Goal: Information Seeking & Learning: Learn about a topic

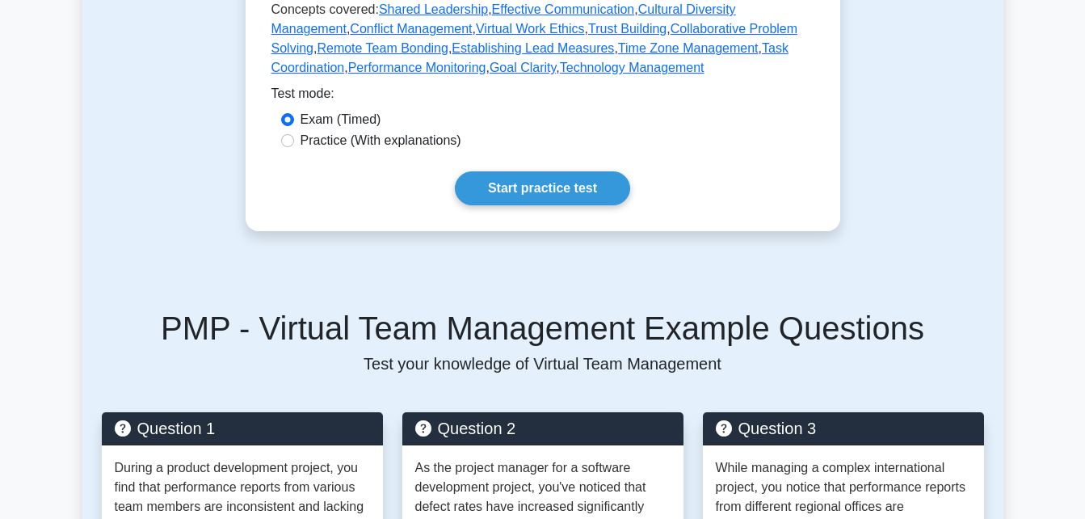
scroll to position [399, 0]
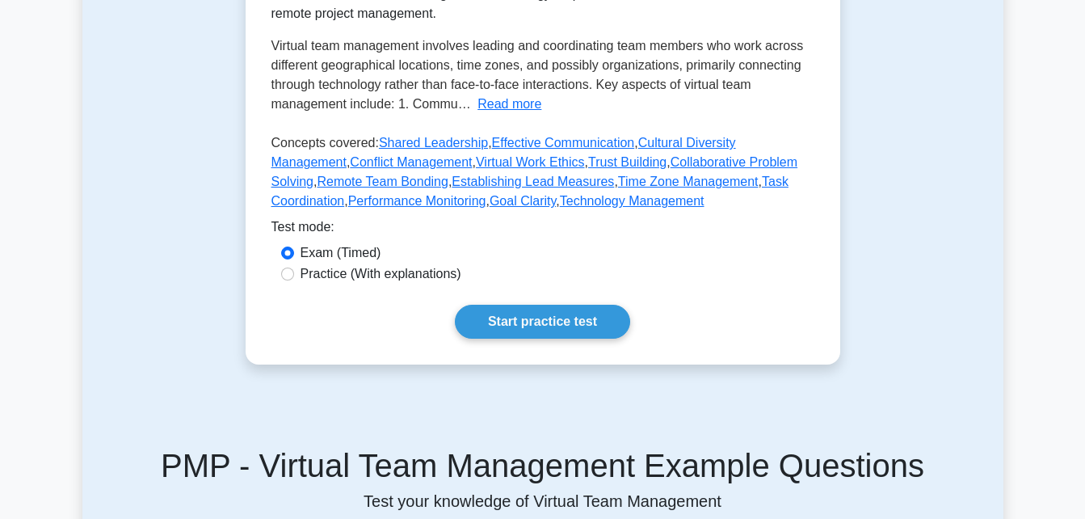
click at [414, 268] on label "Practice (With explanations)" at bounding box center [381, 273] width 161 height 19
click at [294, 268] on input "Practice (With explanations)" at bounding box center [287, 273] width 13 height 13
radio input "true"
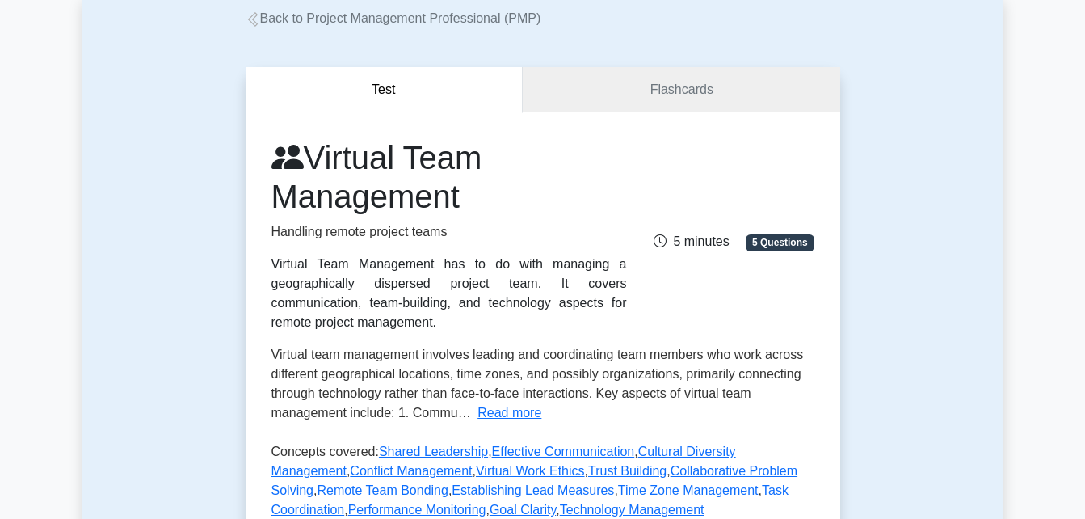
scroll to position [548, 0]
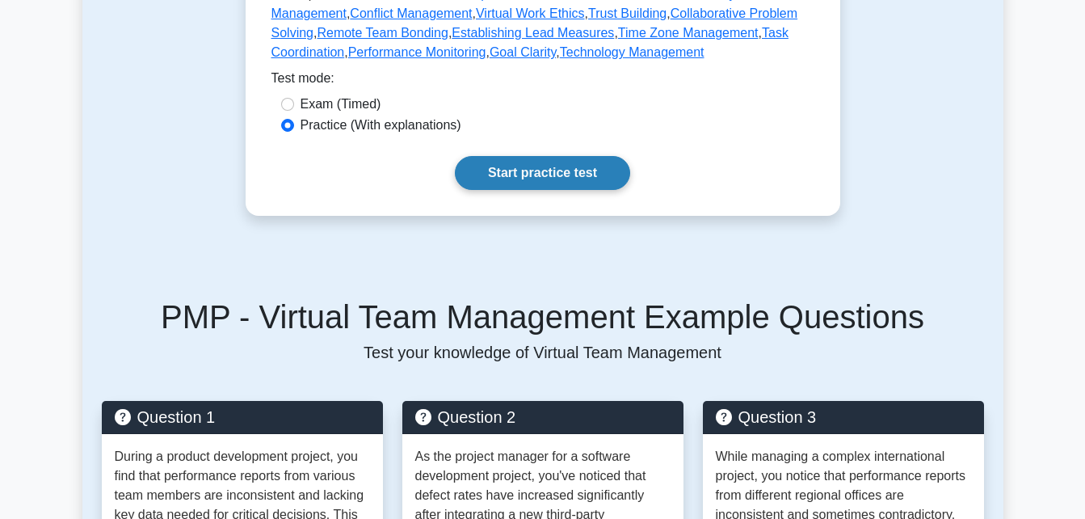
click at [527, 166] on link "Start practice test" at bounding box center [542, 173] width 175 height 34
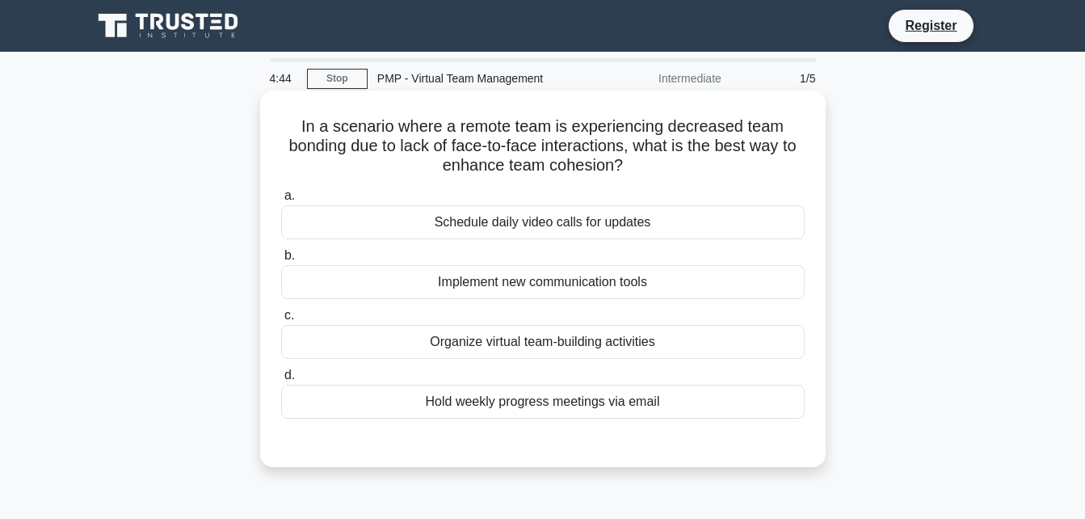
click at [592, 346] on div "Organize virtual team-building activities" at bounding box center [542, 342] width 523 height 34
click at [281, 321] on input "c. Organize virtual team-building activities" at bounding box center [281, 315] width 0 height 11
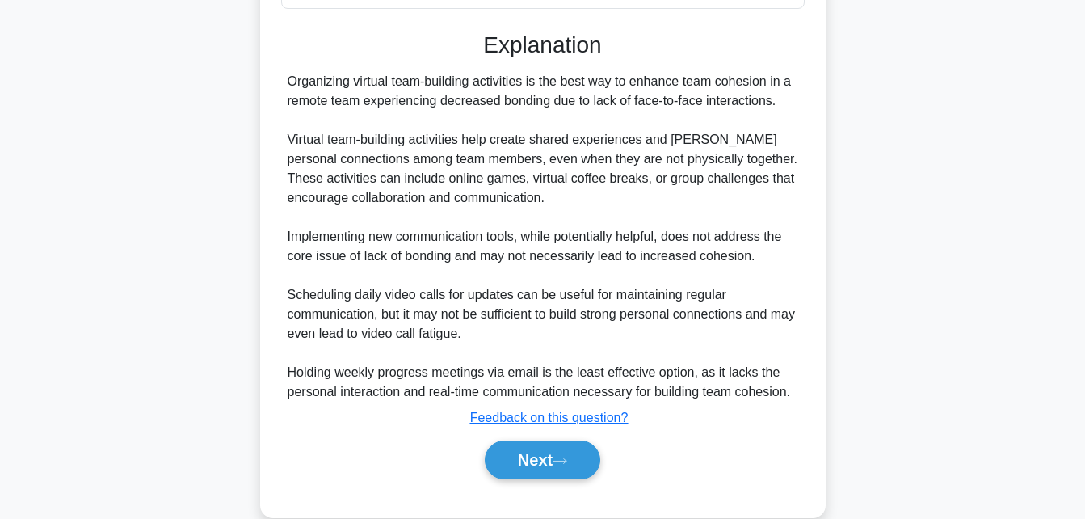
scroll to position [439, 0]
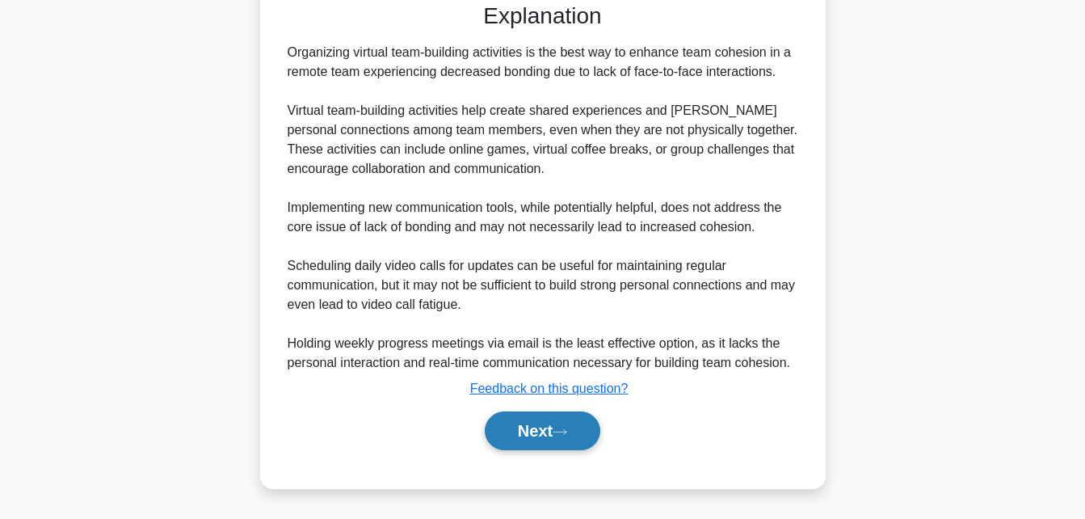
click at [522, 430] on button "Next" at bounding box center [543, 430] width 116 height 39
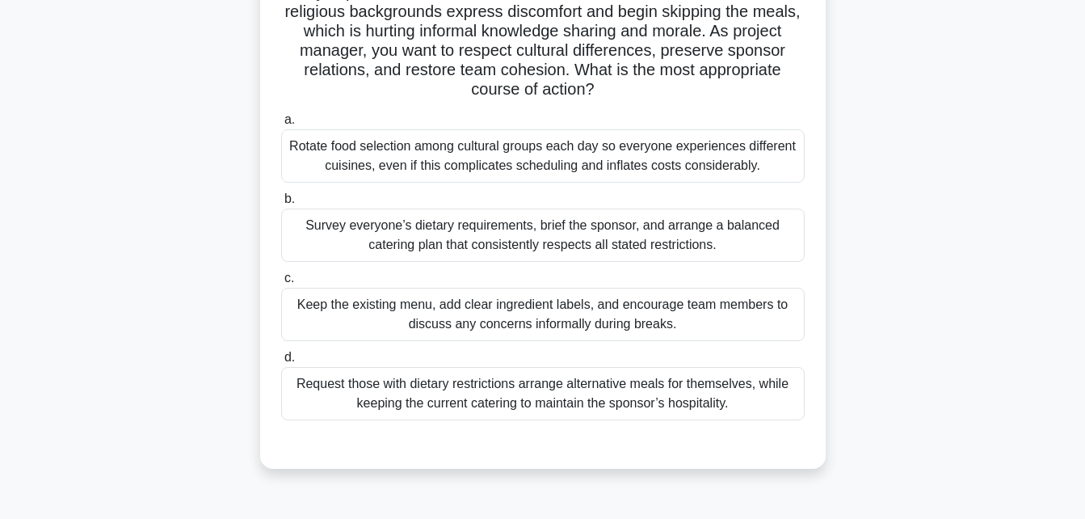
scroll to position [181, 0]
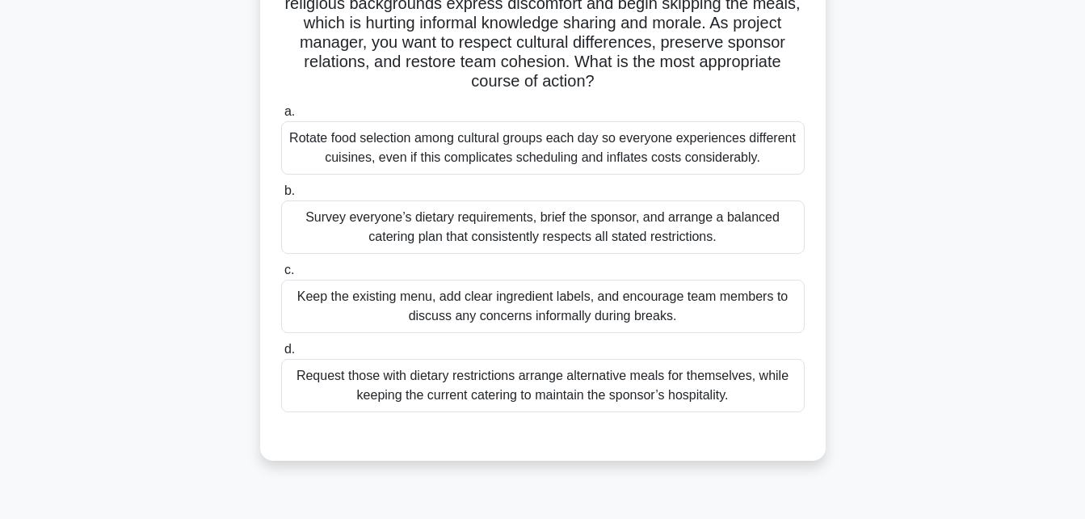
click at [714, 238] on div "Survey everyone’s dietary requirements, brief the sponsor, and arrange a balanc…" at bounding box center [542, 226] width 523 height 53
click at [281, 196] on input "b. Survey everyone’s dietary requirements, brief the sponsor, and arrange a bal…" at bounding box center [281, 191] width 0 height 11
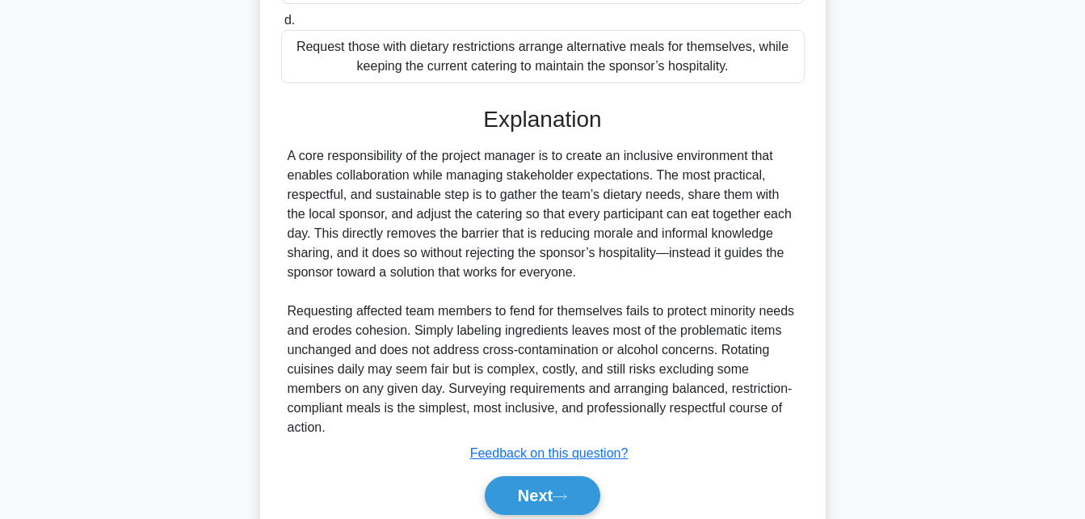
scroll to position [575, 0]
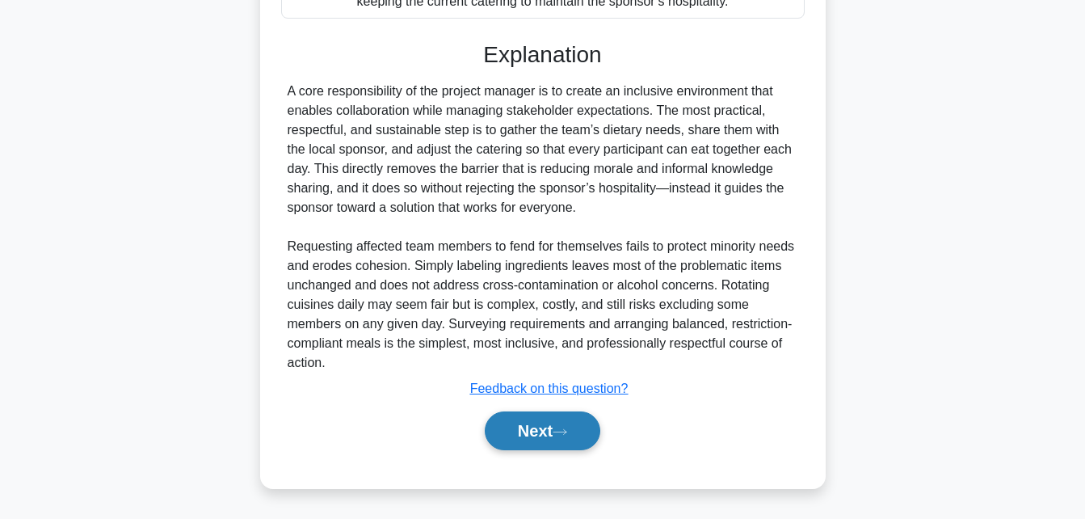
click at [552, 431] on button "Next" at bounding box center [543, 430] width 116 height 39
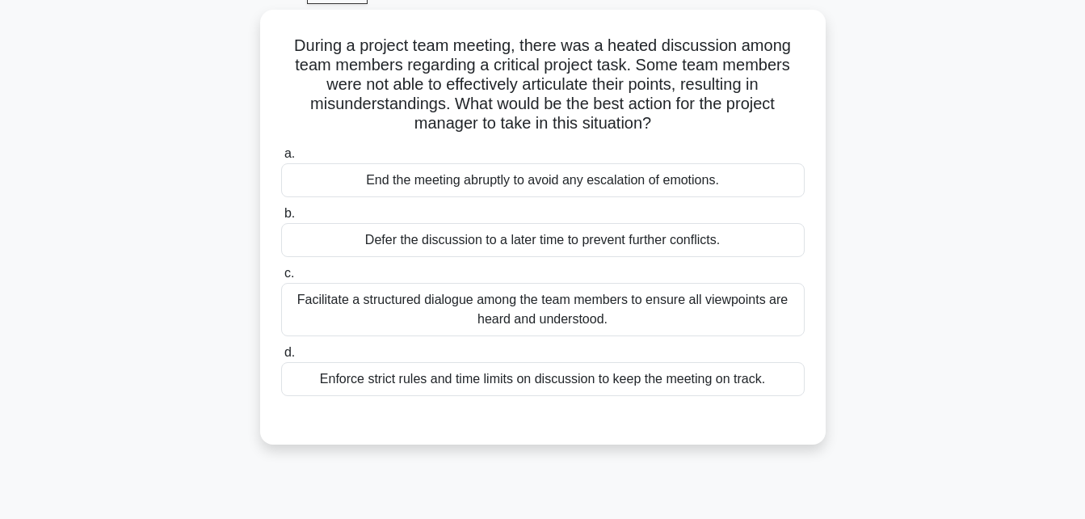
scroll to position [82, 0]
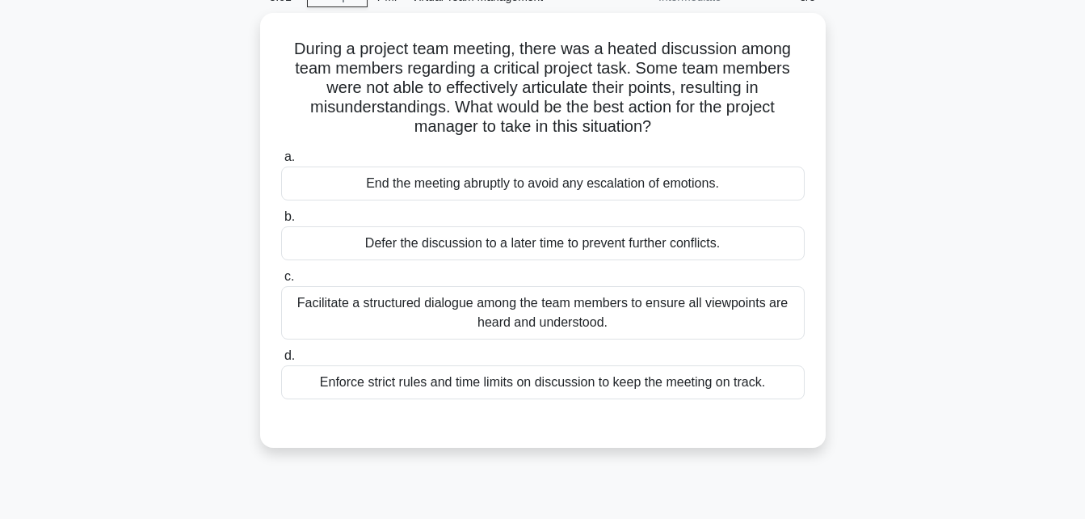
drag, startPoint x: 1083, startPoint y: 183, endPoint x: 1085, endPoint y: 150, distance: 32.4
click at [1084, 150] on html "Register 3:01 Stop" at bounding box center [542, 354] width 1085 height 872
click at [1012, 147] on main "3:00 Stop PMP - Virtual Team Management Intermediate 3/5 During a project team …" at bounding box center [542, 380] width 1085 height 821
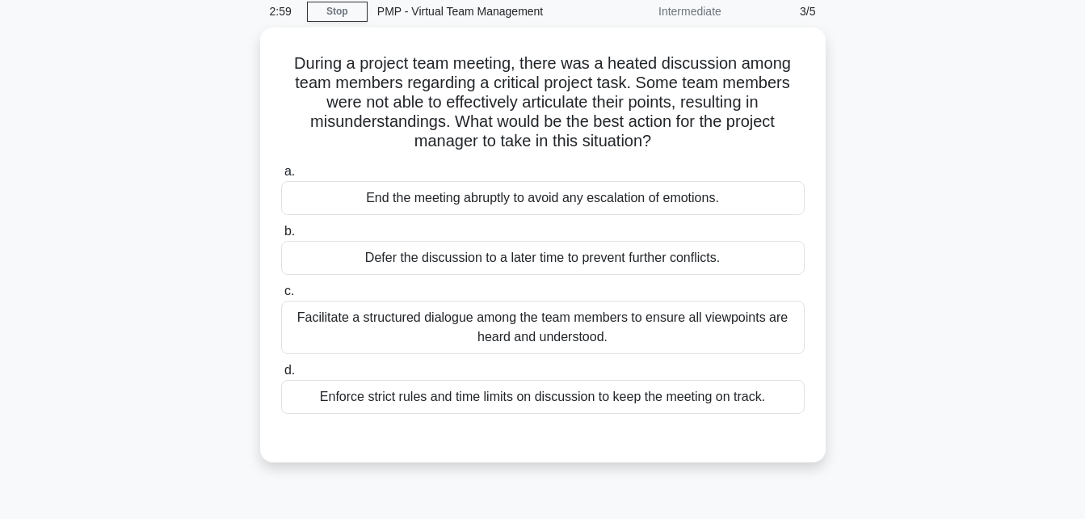
scroll to position [63, 0]
click at [693, 325] on div "Facilitate a structured dialogue among the team members to ensure all viewpoint…" at bounding box center [542, 327] width 523 height 53
click at [281, 296] on input "c. Facilitate a structured dialogue among the team members to ensure all viewpo…" at bounding box center [281, 291] width 0 height 11
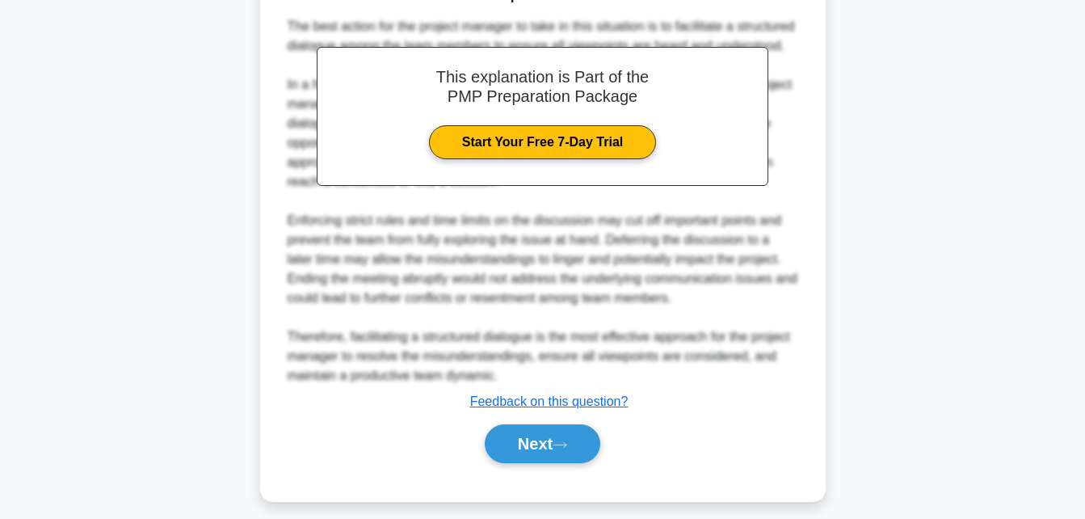
scroll to position [552, 0]
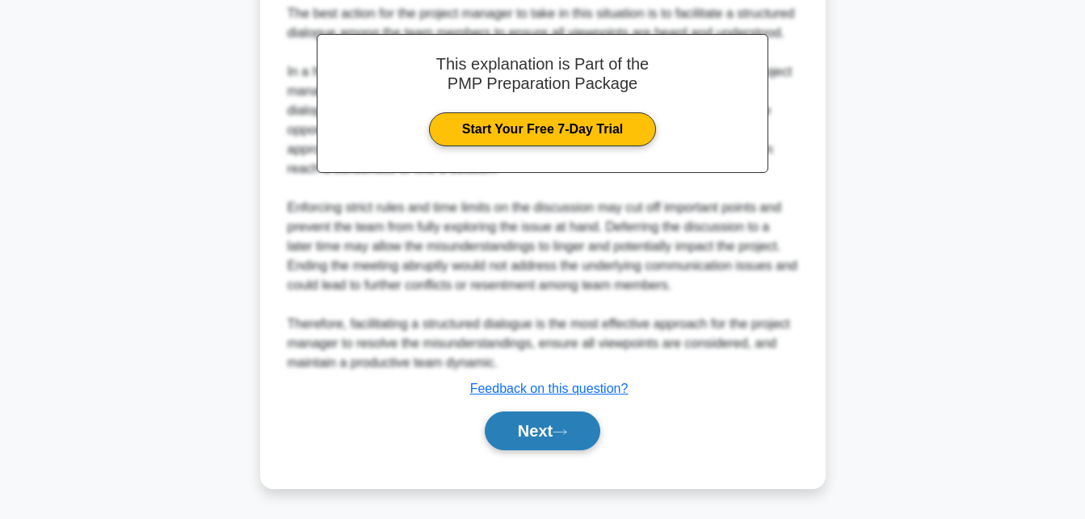
click at [564, 434] on icon at bounding box center [560, 431] width 15 height 9
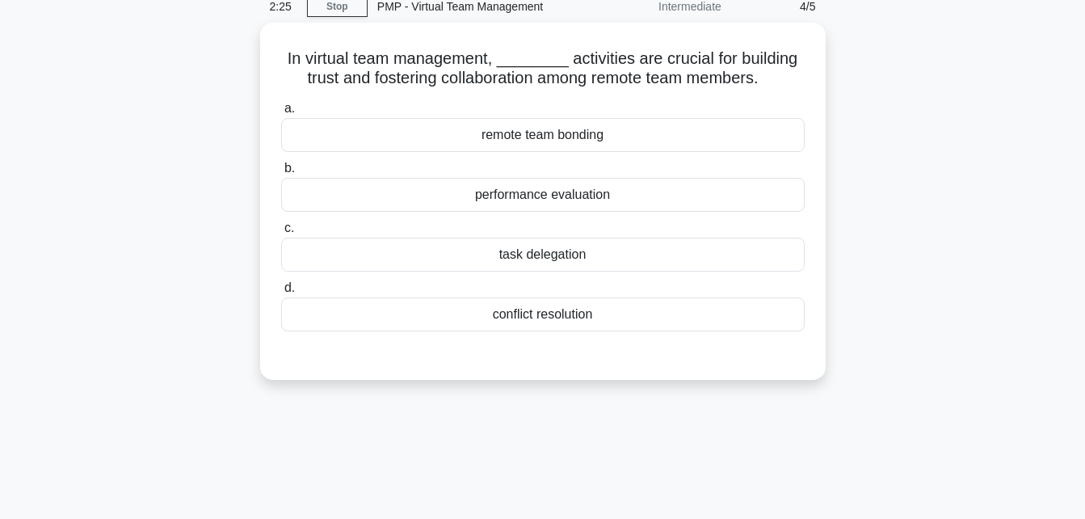
scroll to position [0, 0]
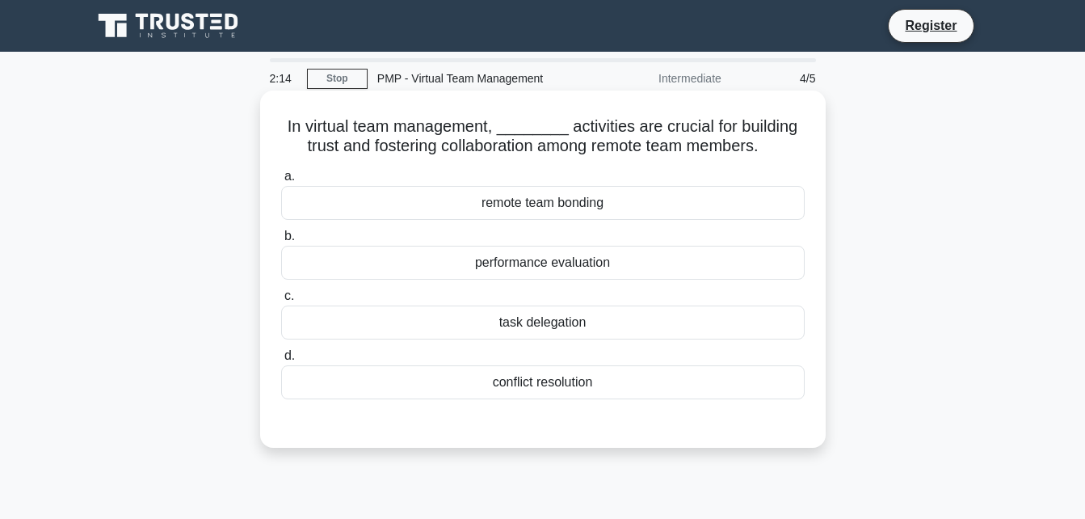
click at [572, 212] on div "remote team bonding" at bounding box center [542, 203] width 523 height 34
click at [281, 182] on input "a. remote team bonding" at bounding box center [281, 176] width 0 height 11
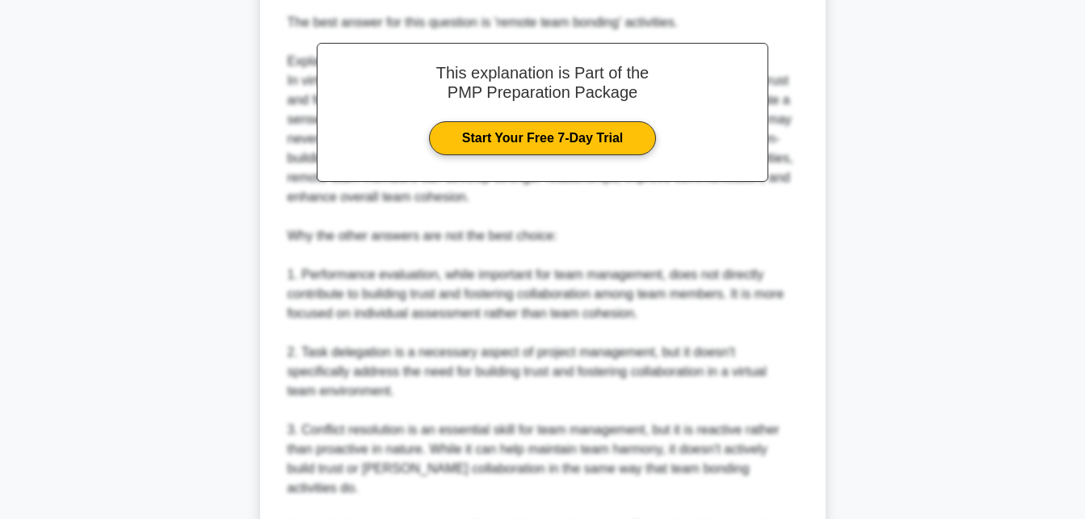
scroll to position [633, 0]
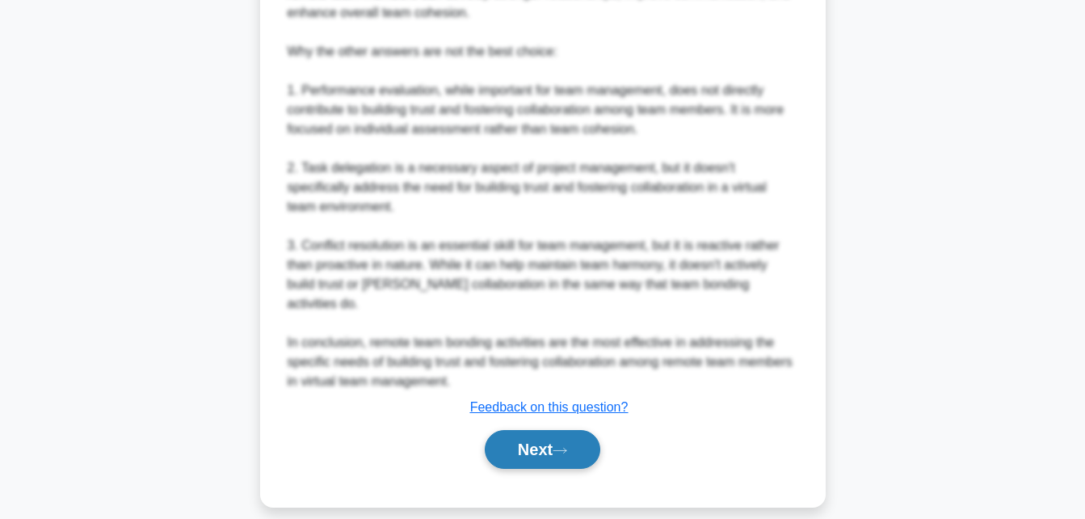
click at [539, 430] on button "Next" at bounding box center [543, 449] width 116 height 39
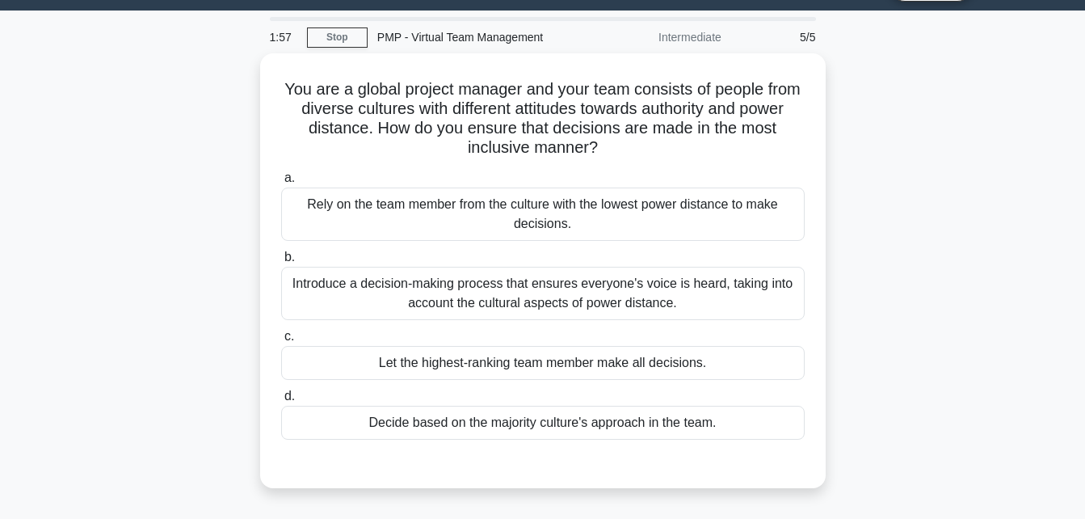
scroll to position [42, 0]
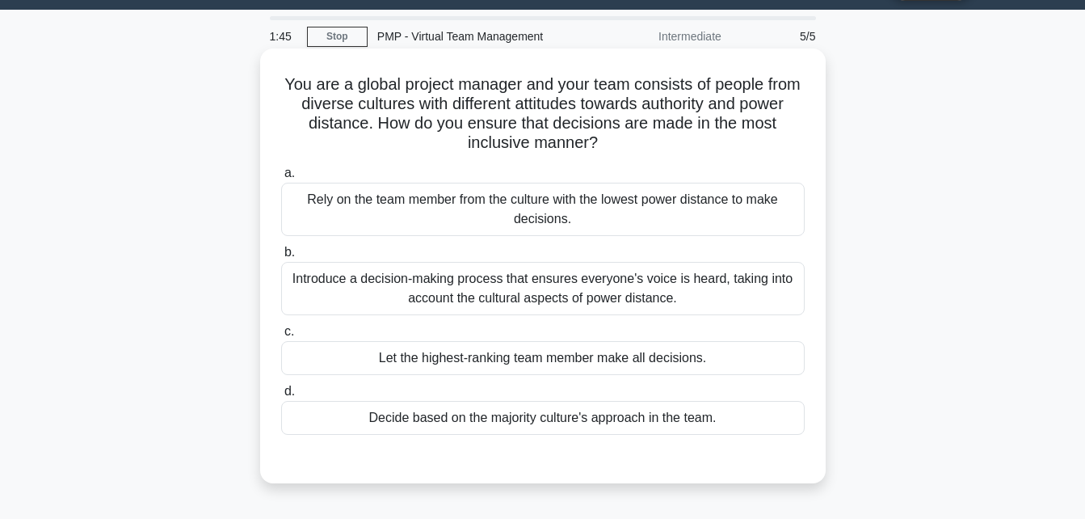
click at [592, 284] on div "Introduce a decision-making process that ensures everyone's voice is heard, tak…" at bounding box center [542, 288] width 523 height 53
click at [281, 258] on input "b. Introduce a decision-making process that ensures everyone's voice is heard, …" at bounding box center [281, 252] width 0 height 11
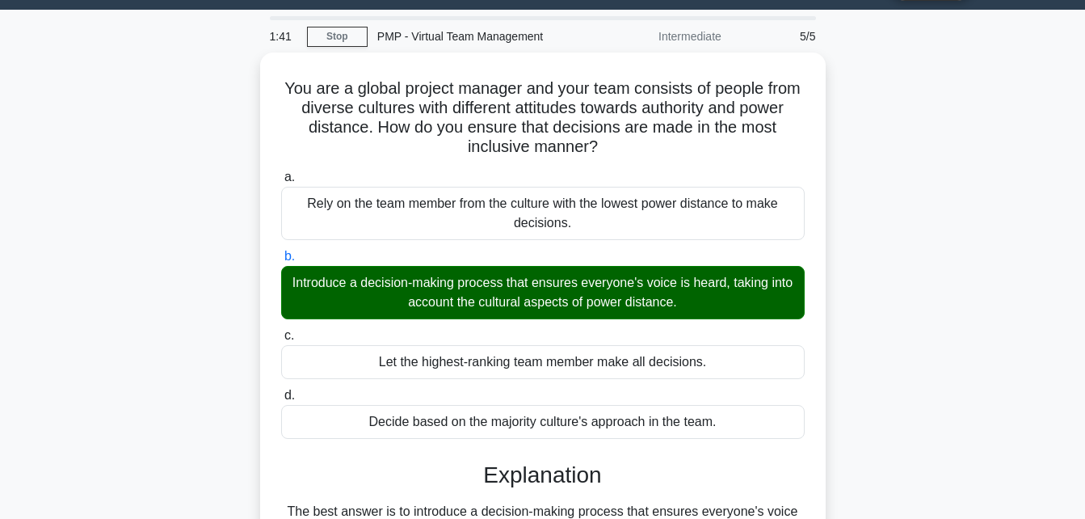
scroll to position [0, 0]
